Goal: Transaction & Acquisition: Purchase product/service

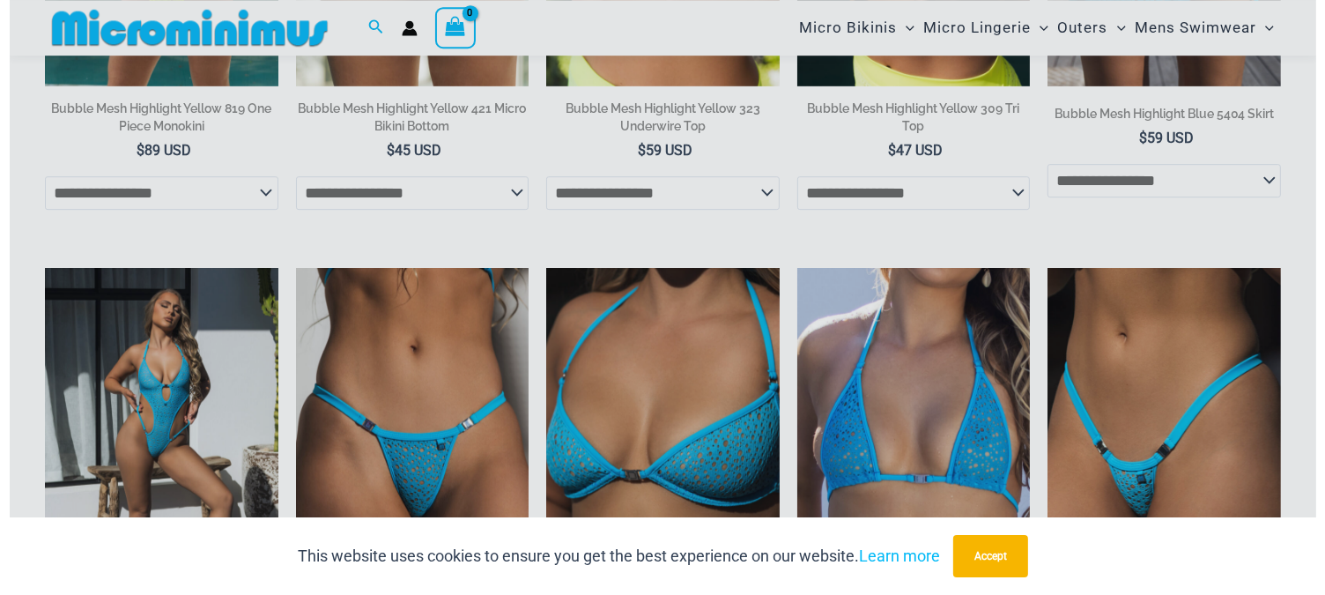
scroll to position [1182, 0]
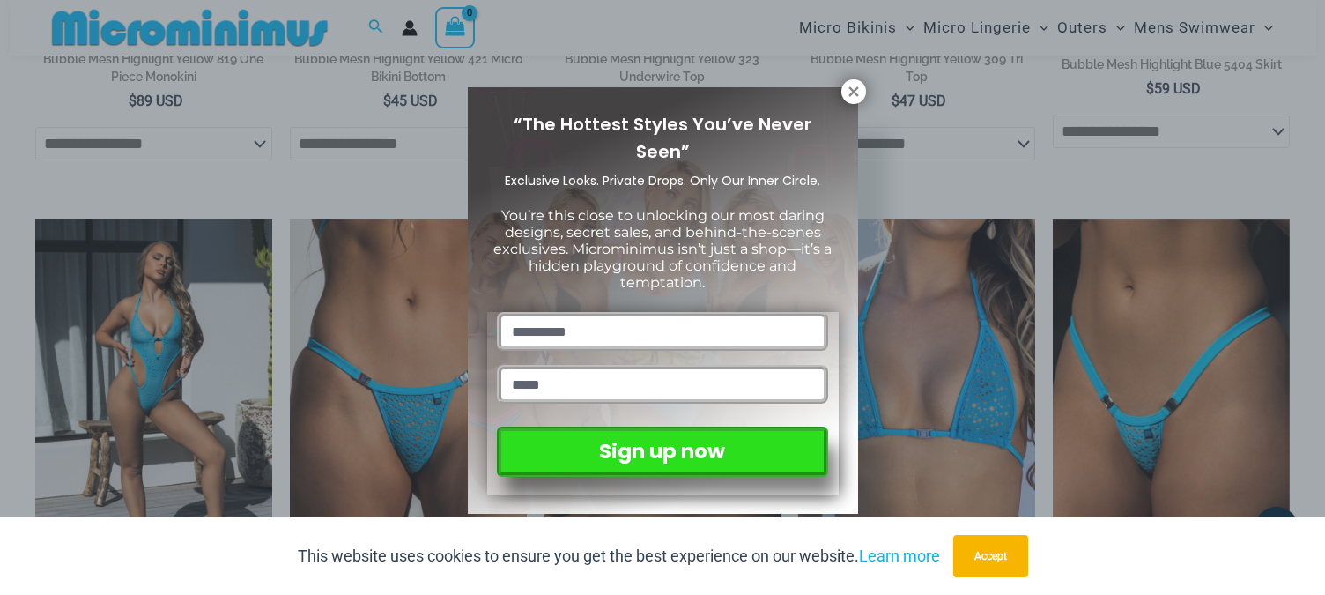
click at [852, 94] on icon at bounding box center [854, 92] width 16 height 16
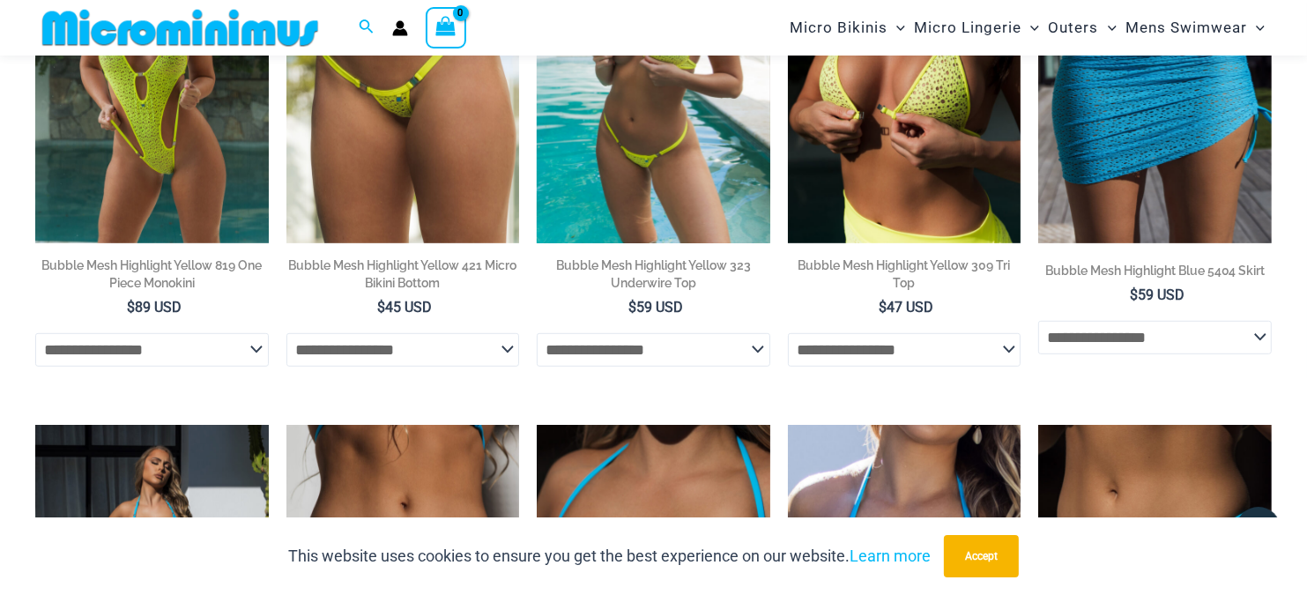
scroll to position [593, 0]
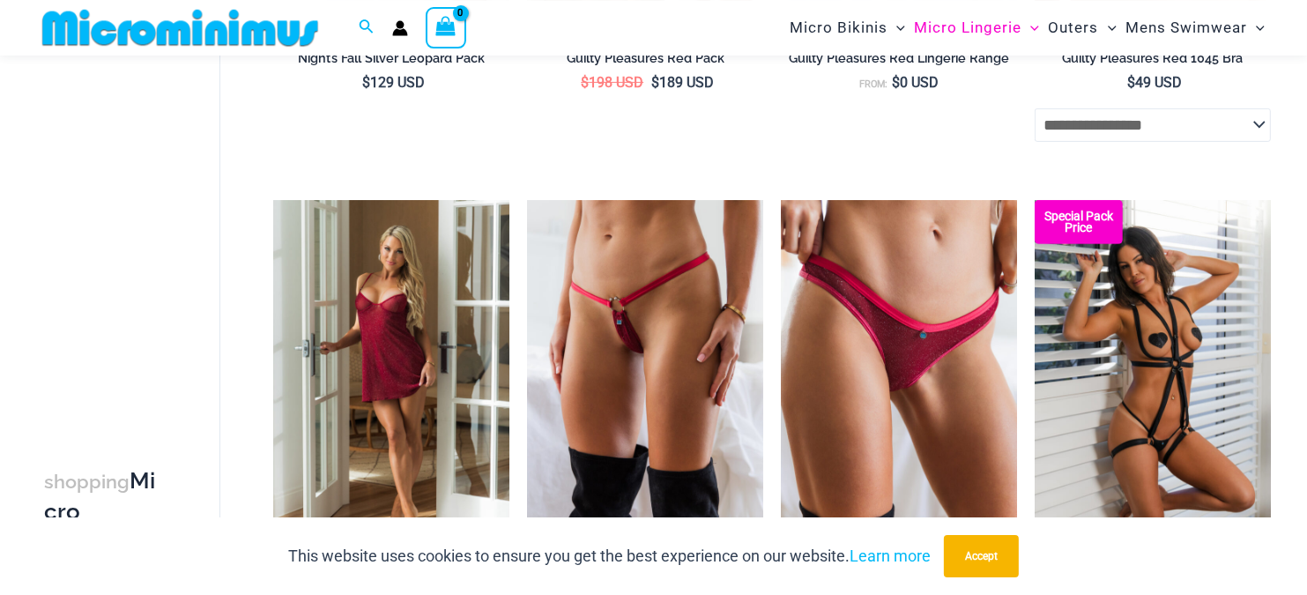
scroll to position [733, 0]
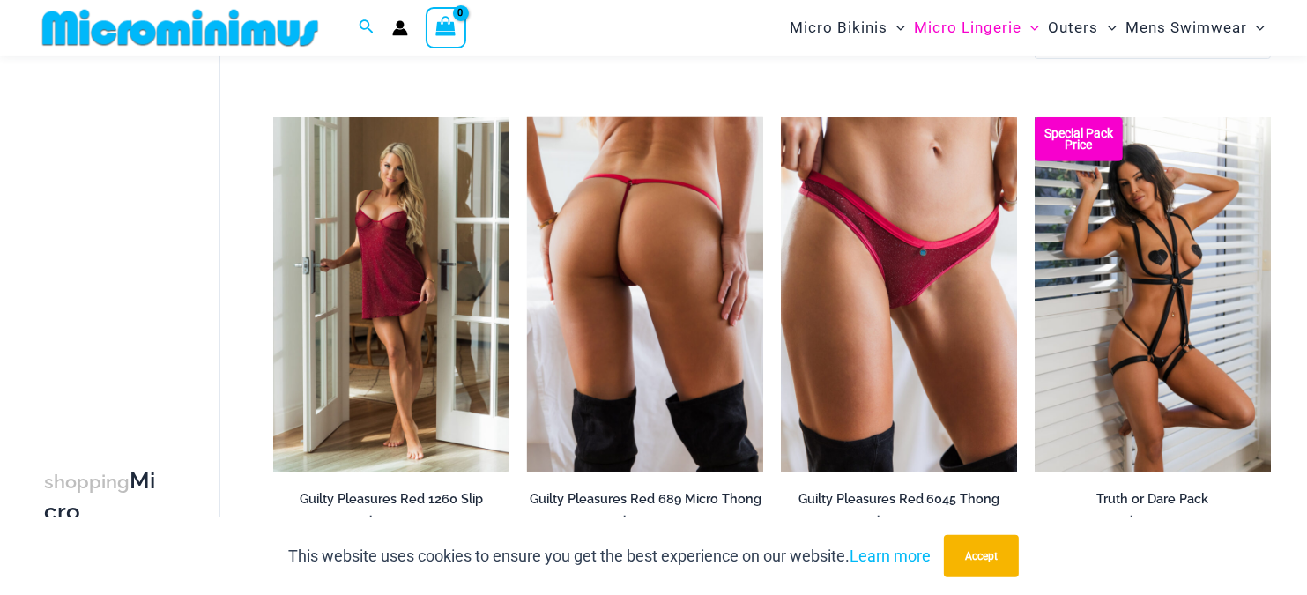
click at [615, 270] on img at bounding box center [645, 294] width 236 height 354
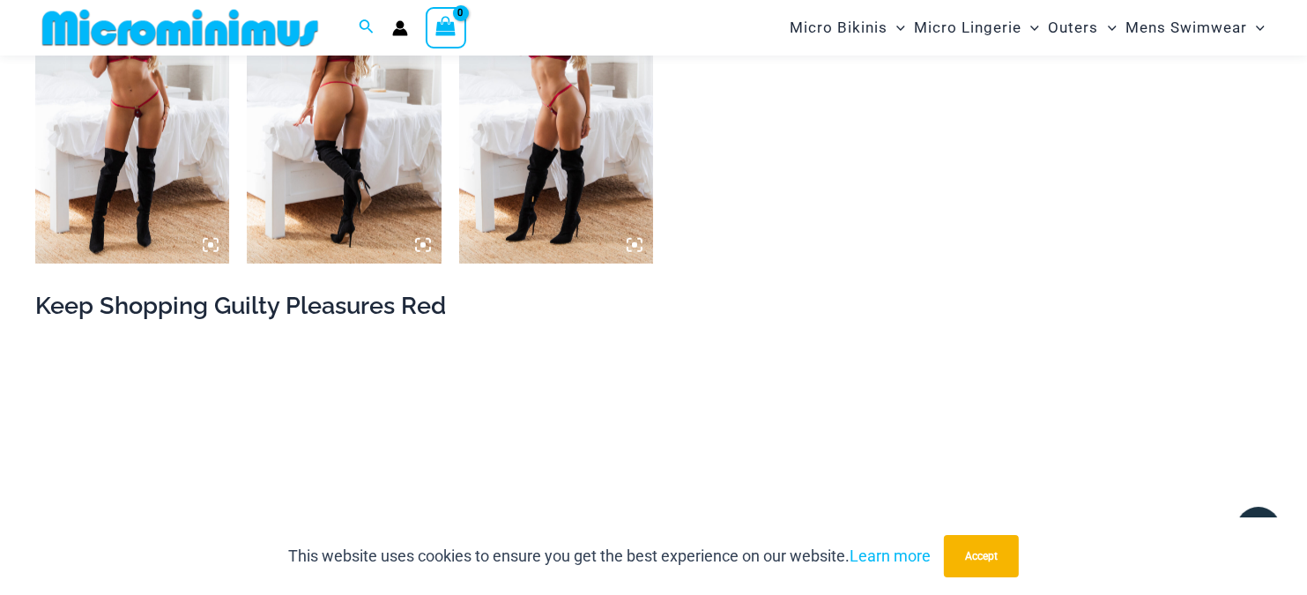
scroll to position [1380, 0]
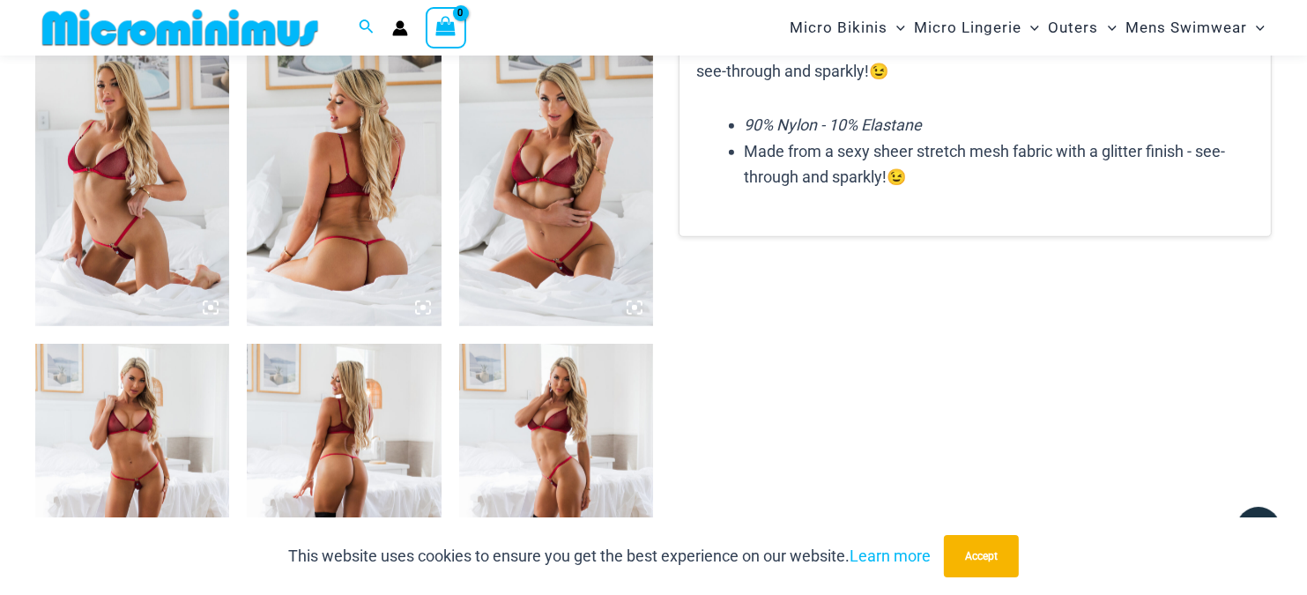
click at [368, 201] on img at bounding box center [344, 180] width 194 height 292
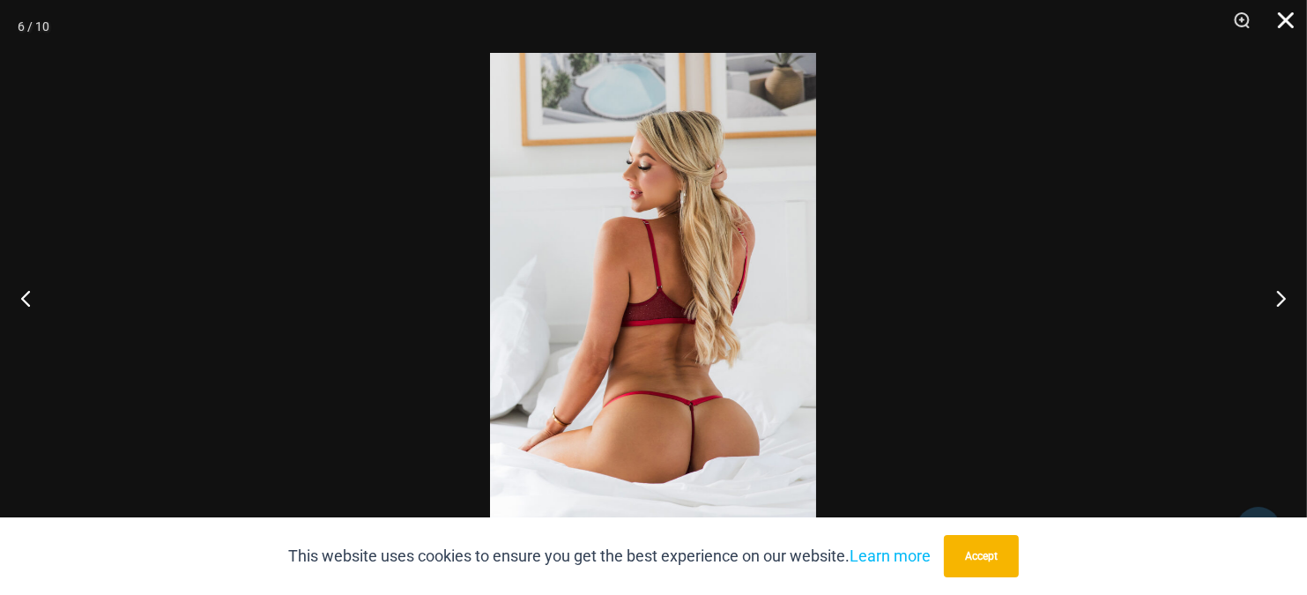
click at [1282, 23] on button "Close" at bounding box center [1279, 26] width 44 height 53
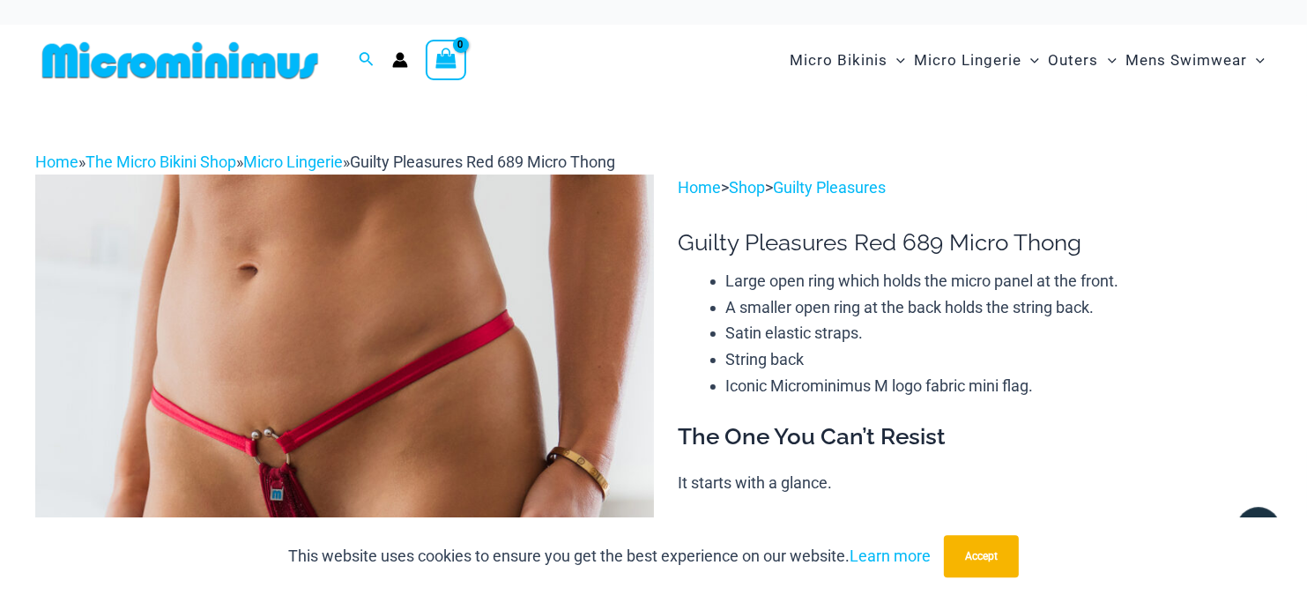
scroll to position [0, 0]
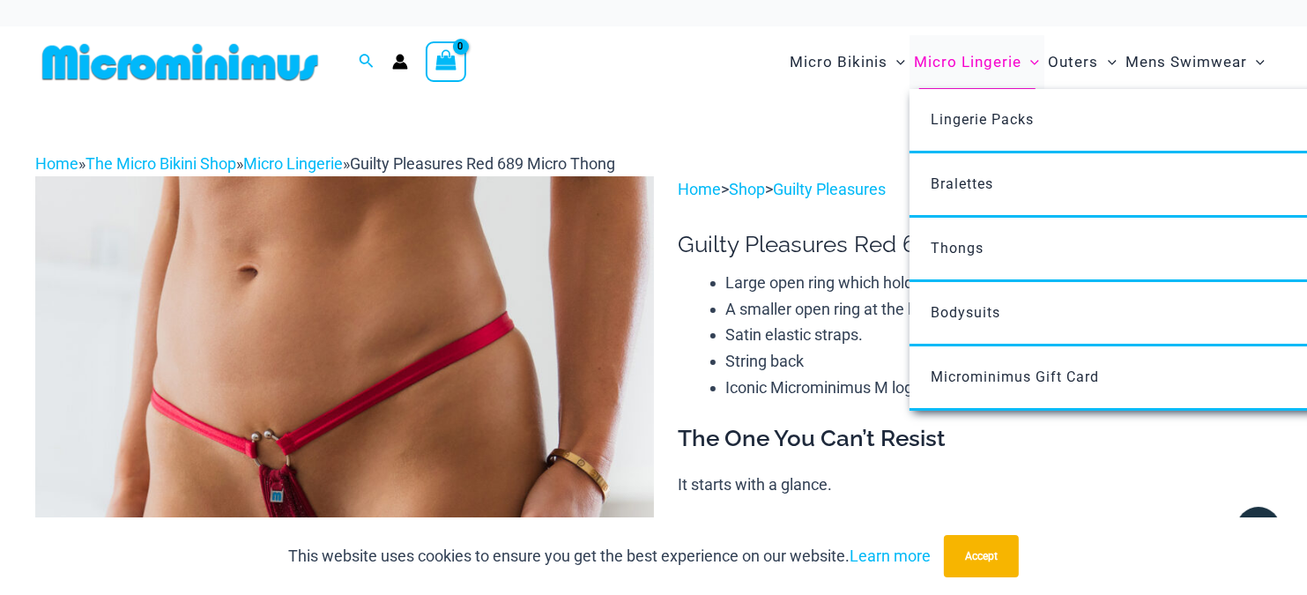
click at [977, 69] on span "Micro Lingerie" at bounding box center [967, 62] width 107 height 45
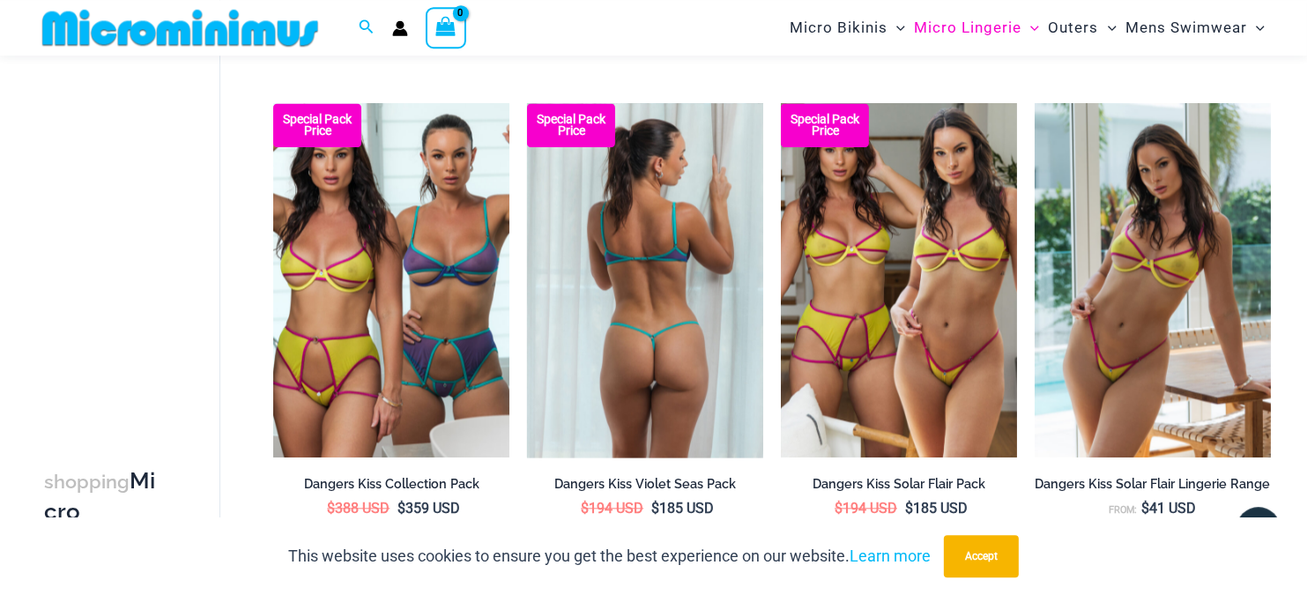
scroll to position [3984, 0]
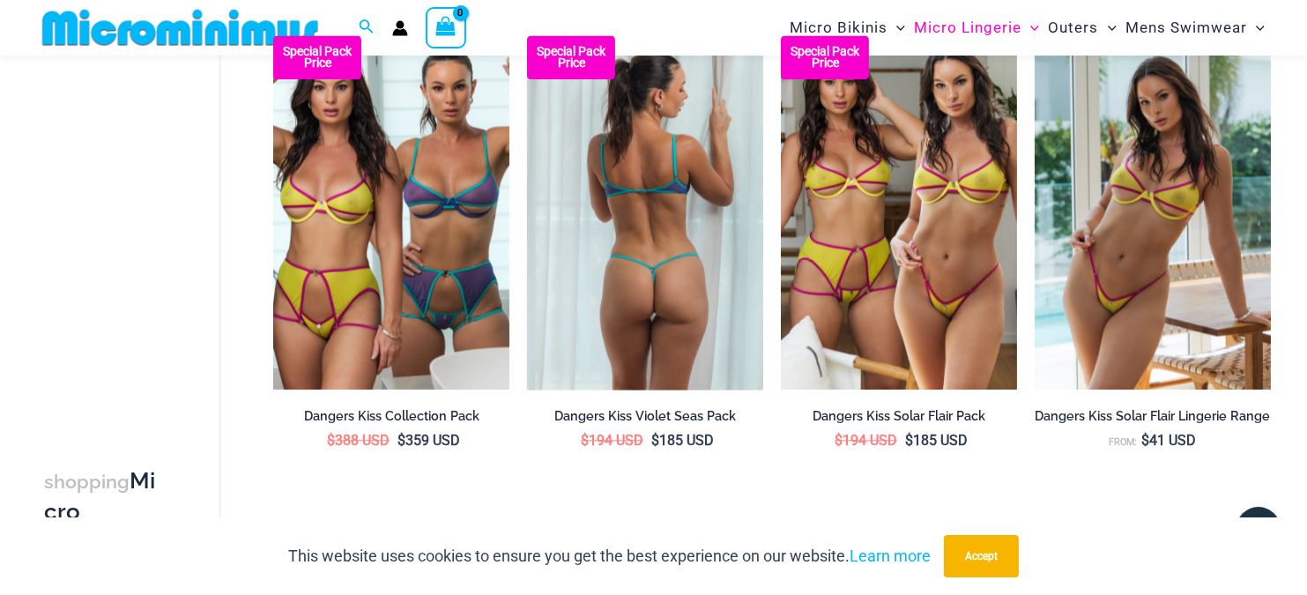
click at [630, 224] on img at bounding box center [645, 212] width 236 height 354
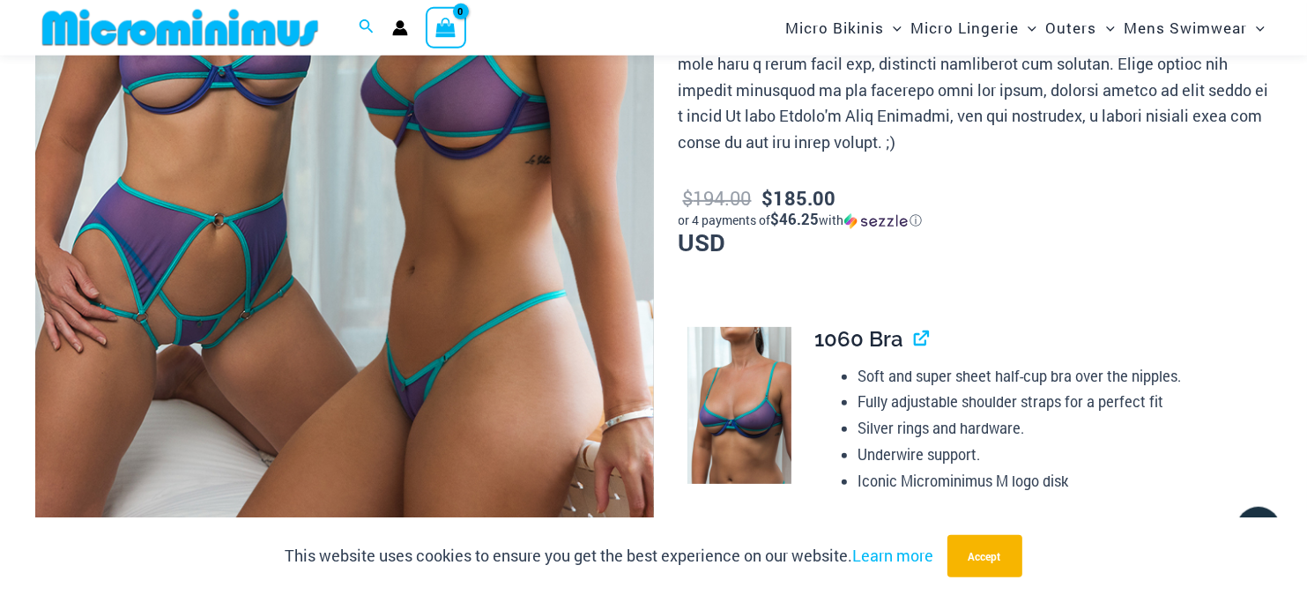
scroll to position [356, 0]
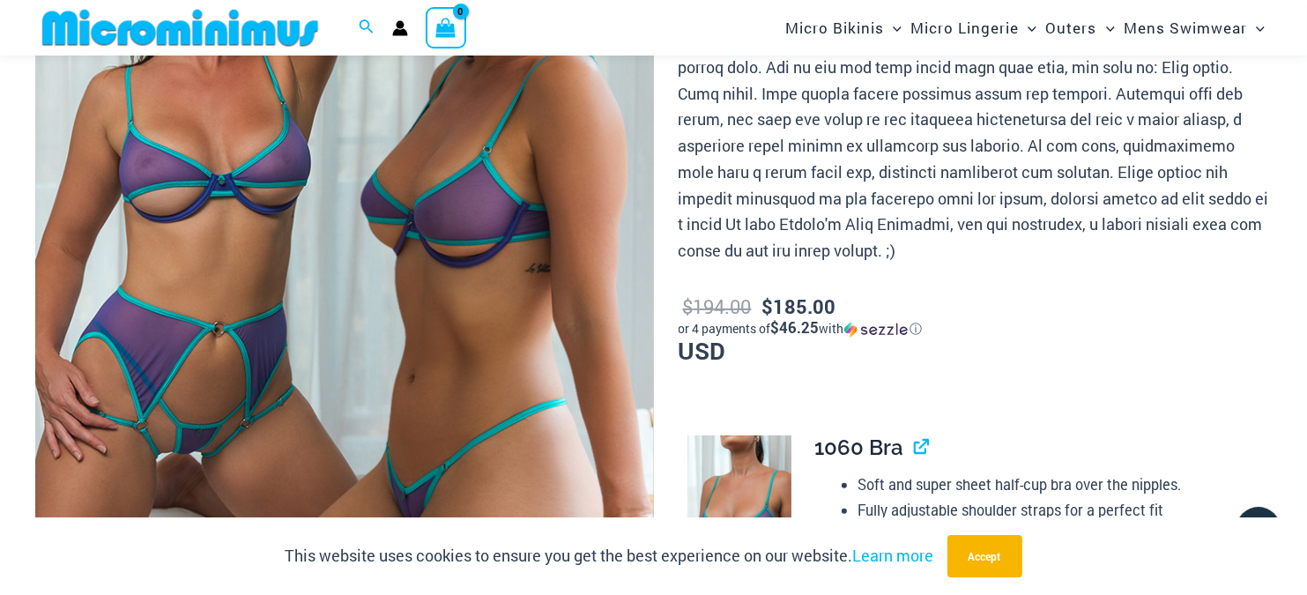
click at [467, 344] on img at bounding box center [344, 267] width 619 height 927
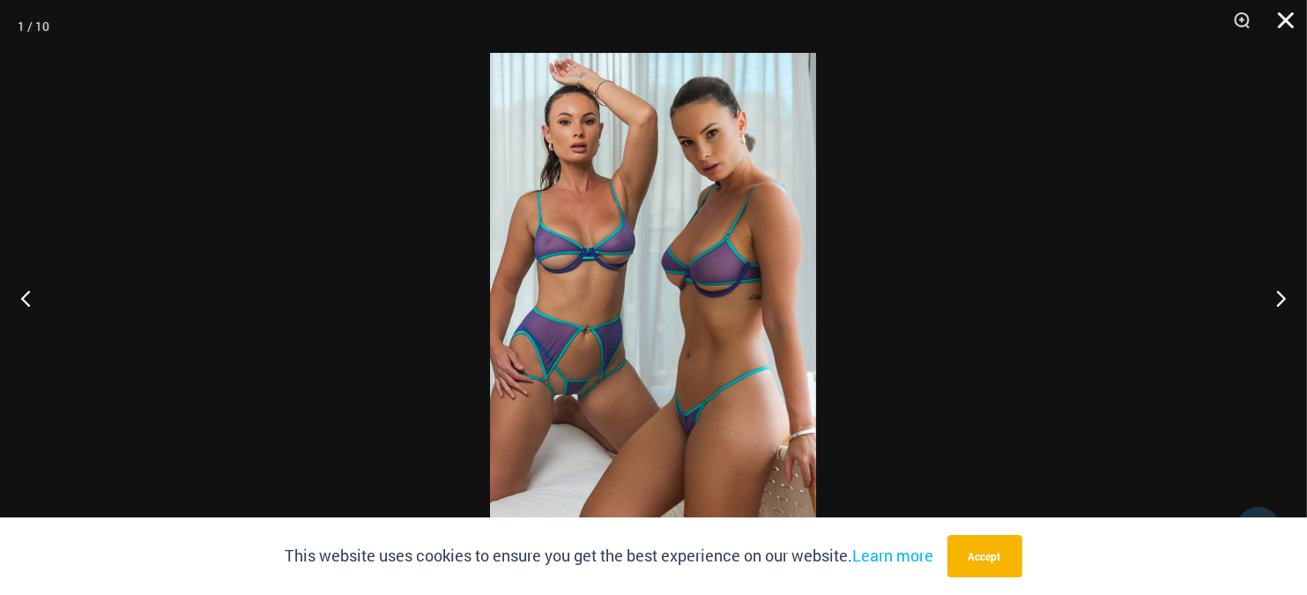
click at [1280, 19] on button "Close" at bounding box center [1279, 26] width 44 height 53
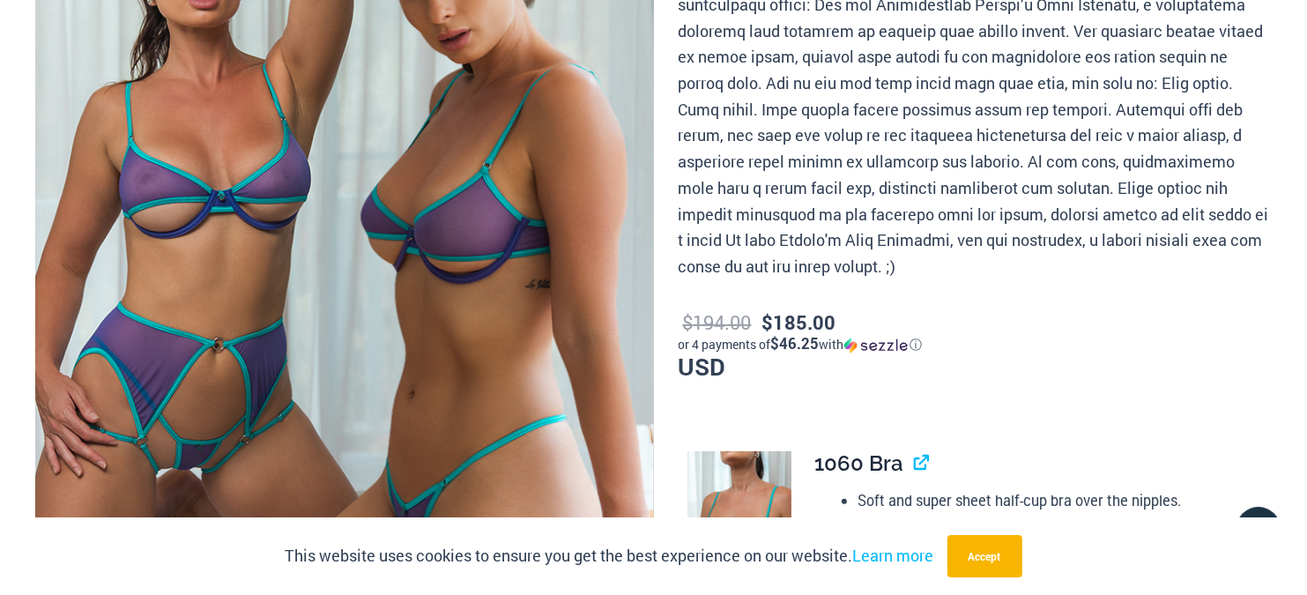
scroll to position [0, 0]
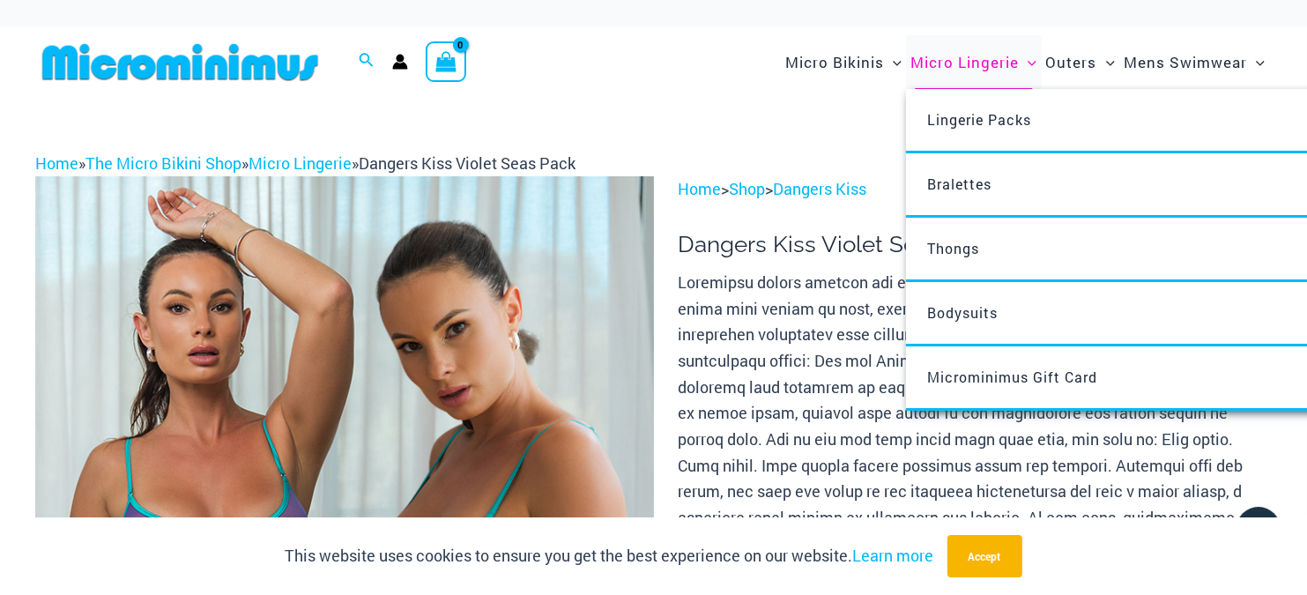
click at [922, 65] on span "Micro Lingerie" at bounding box center [964, 62] width 108 height 45
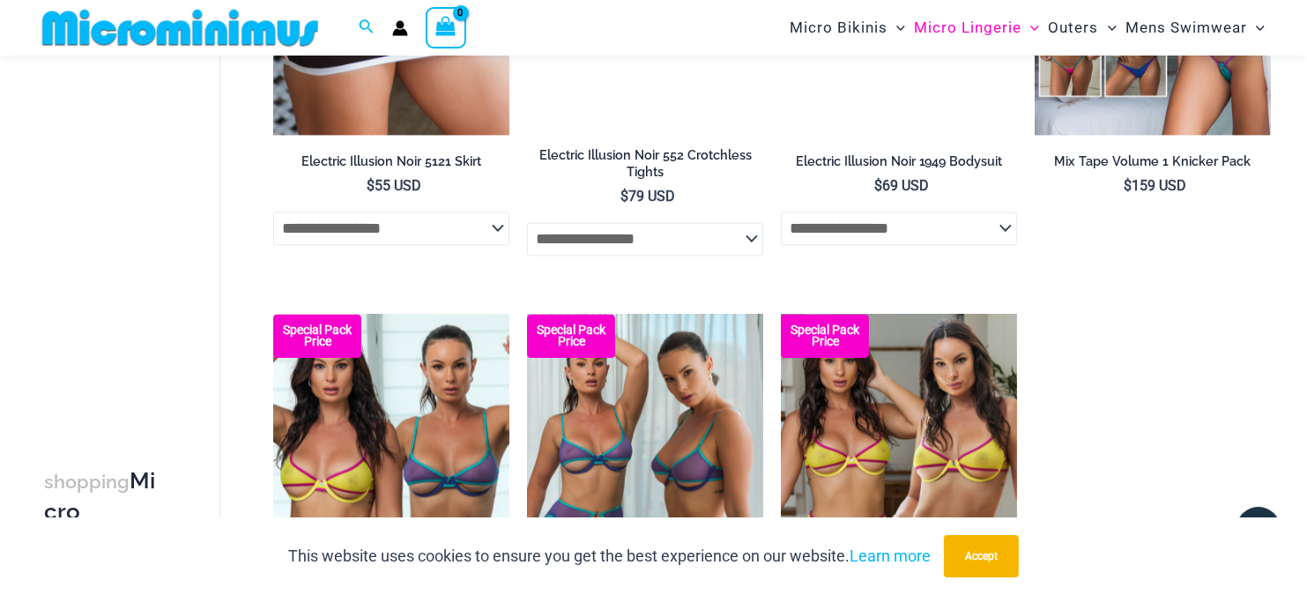
scroll to position [4078, 0]
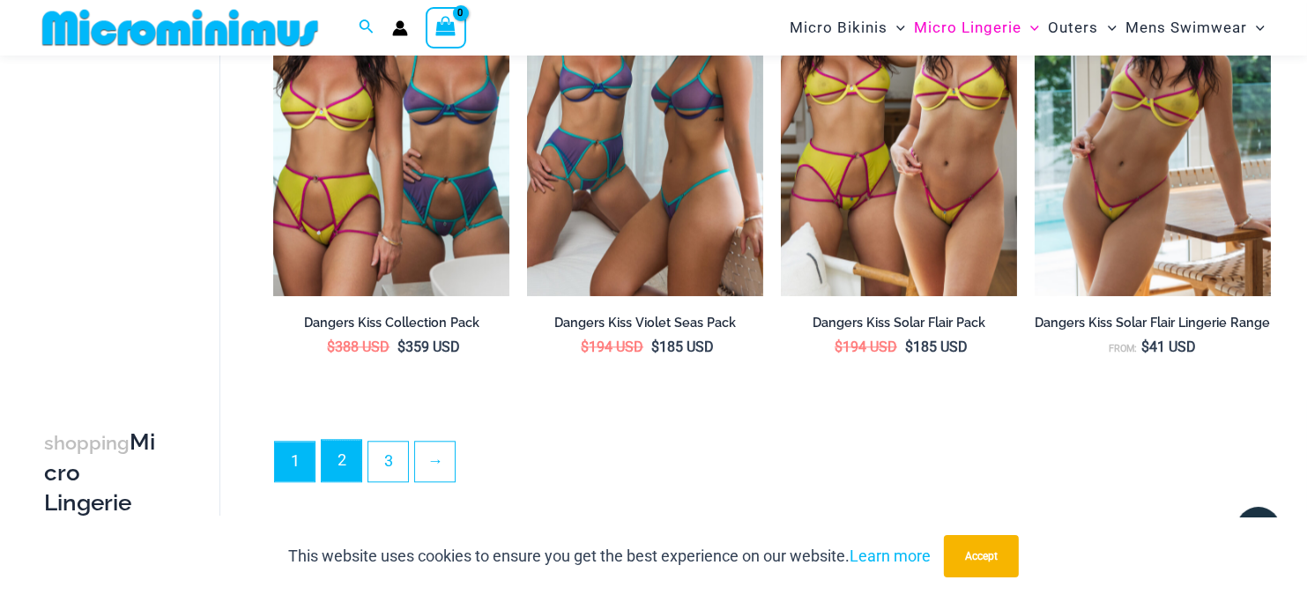
click at [347, 457] on link "2" at bounding box center [342, 460] width 40 height 41
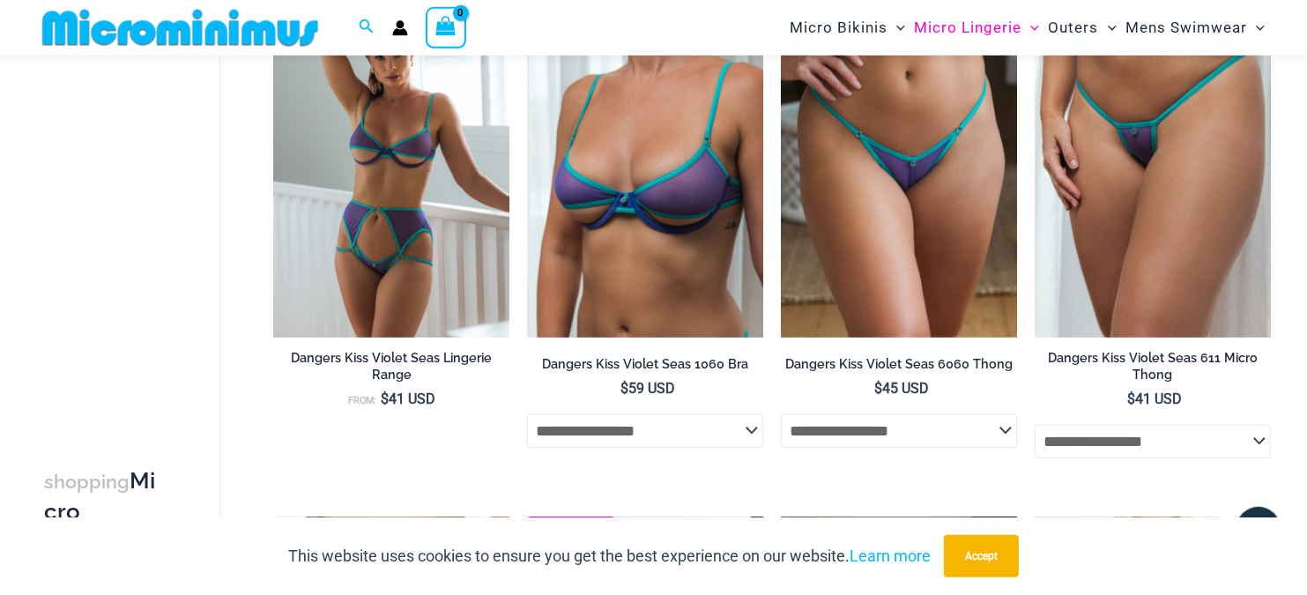
scroll to position [545, 0]
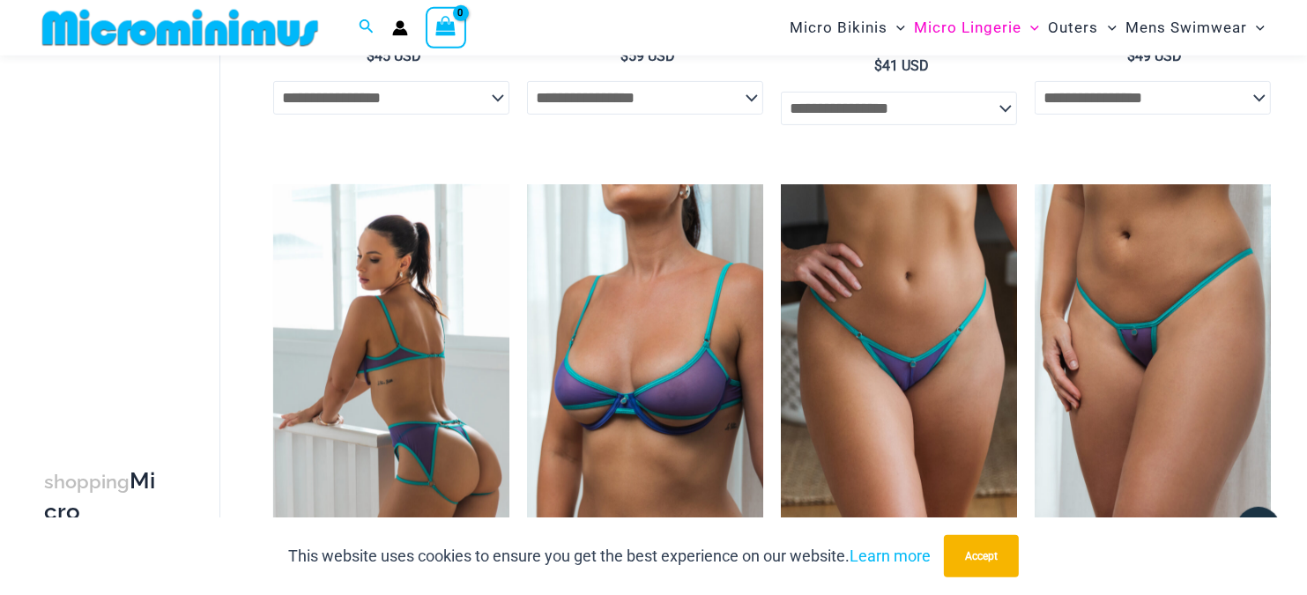
click at [407, 393] on img at bounding box center [391, 361] width 236 height 354
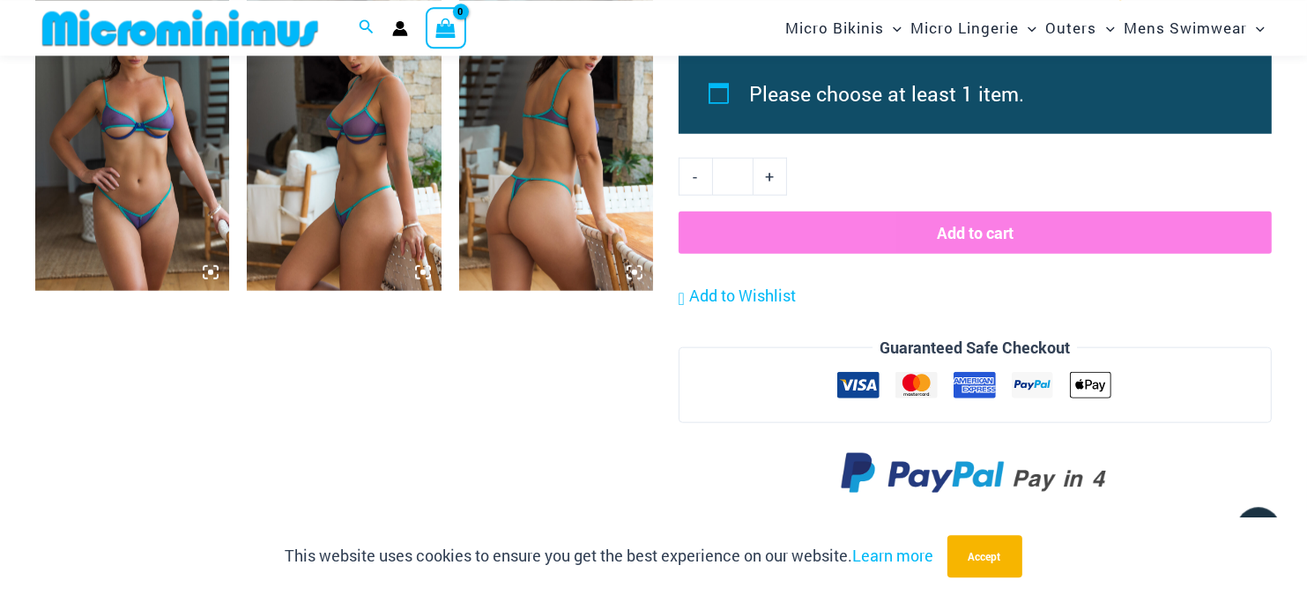
scroll to position [1566, 0]
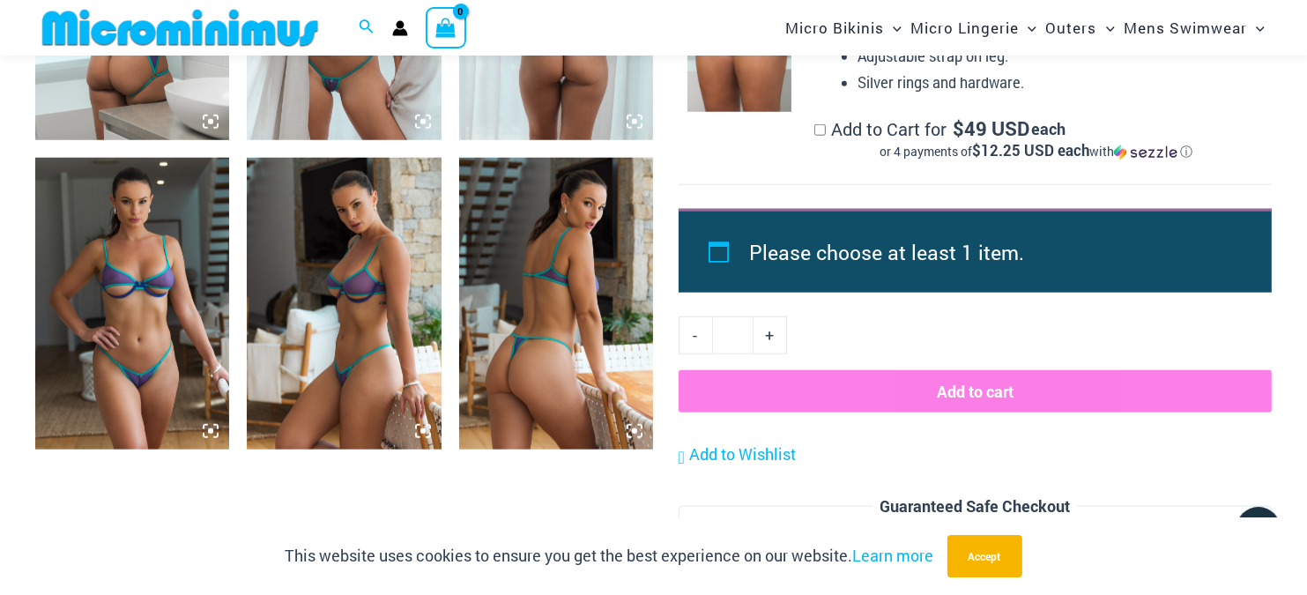
click at [540, 306] on img at bounding box center [556, 304] width 194 height 292
